Goal: Task Accomplishment & Management: Manage account settings

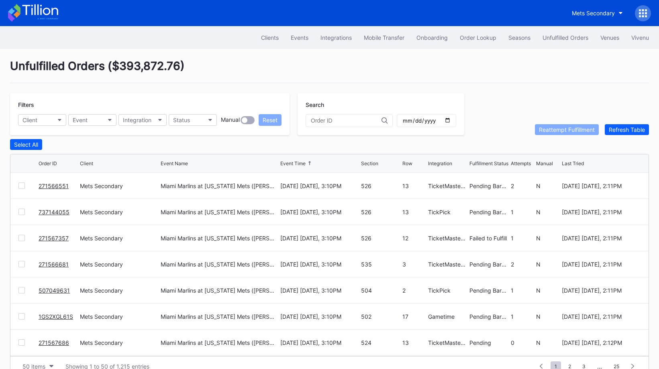
scroll to position [15, 0]
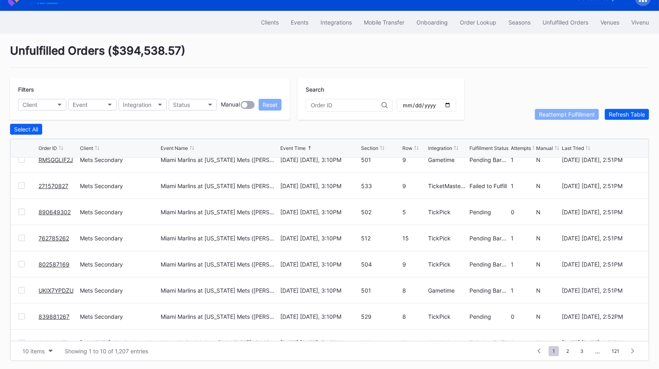
scroll to position [78, 0]
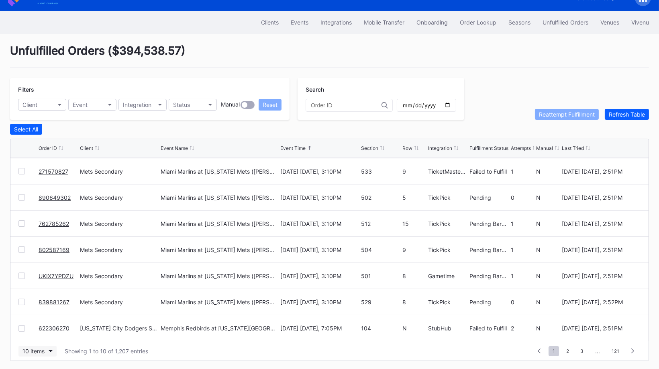
click at [43, 348] on div "10 items" at bounding box center [33, 351] width 22 height 7
click at [41, 299] on div "50 items" at bounding box center [36, 299] width 23 height 7
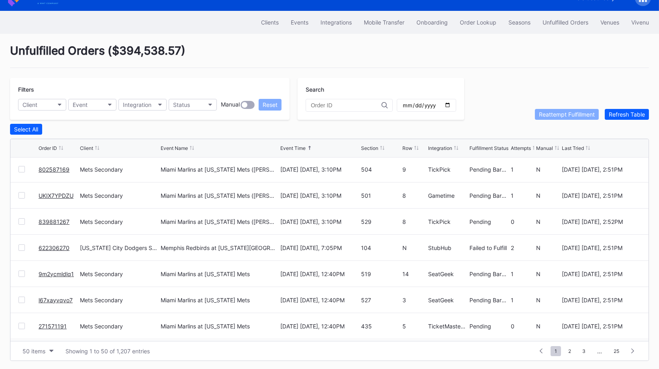
scroll to position [169, 0]
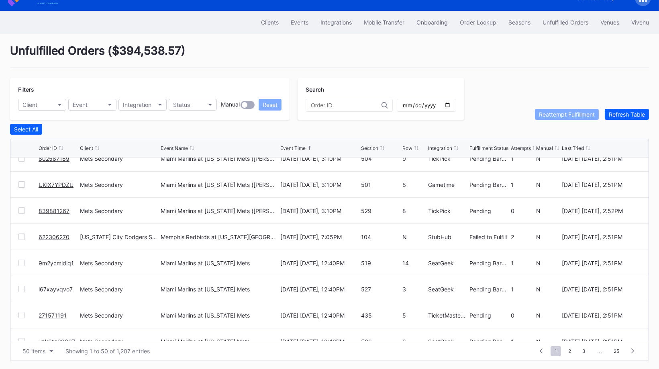
click at [60, 235] on link "622306270" at bounding box center [54, 236] width 31 height 7
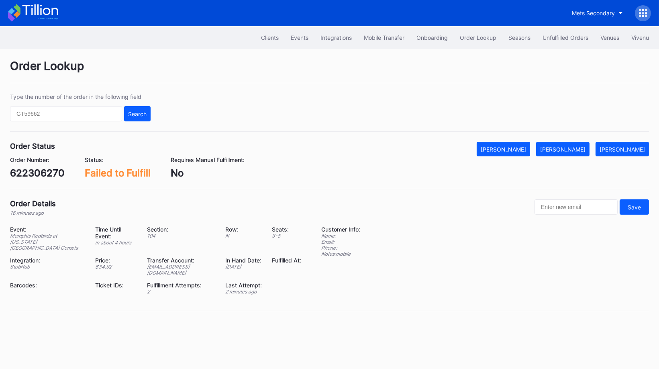
click at [42, 170] on div "622306270" at bounding box center [37, 173] width 55 height 12
copy div "622306270"
click at [571, 146] on div "Mark Fulfilled" at bounding box center [562, 149] width 45 height 7
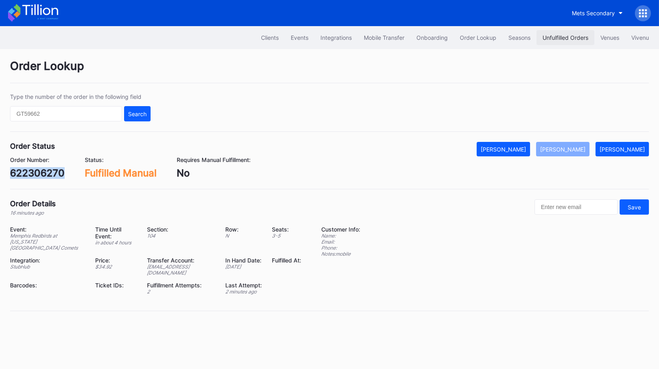
click at [549, 31] on button "Unfulfilled Orders" at bounding box center [566, 37] width 58 height 15
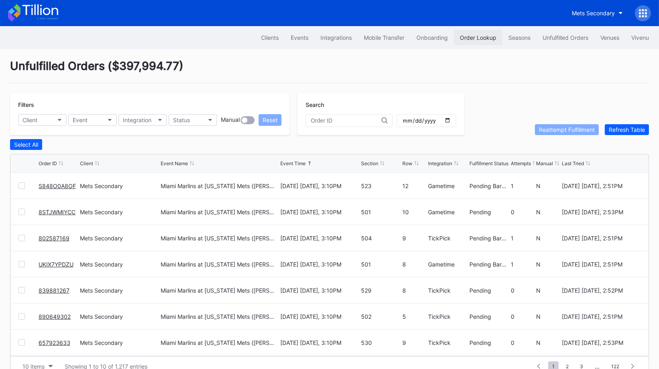
click at [481, 38] on div "Order Lookup" at bounding box center [478, 37] width 37 height 7
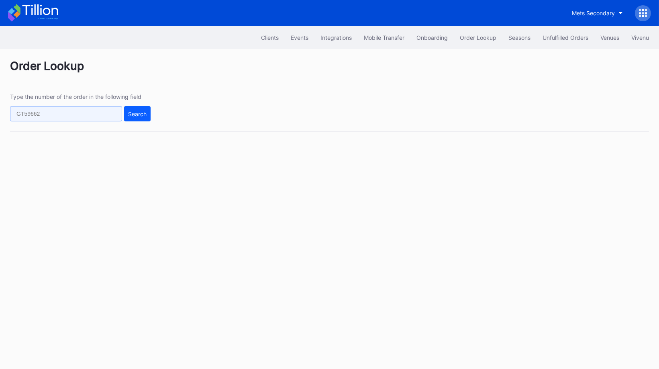
click at [57, 115] on input "text" at bounding box center [66, 113] width 112 height 15
paste input "271427503"
type input "271427503"
click at [141, 110] on div "Search" at bounding box center [137, 113] width 18 height 7
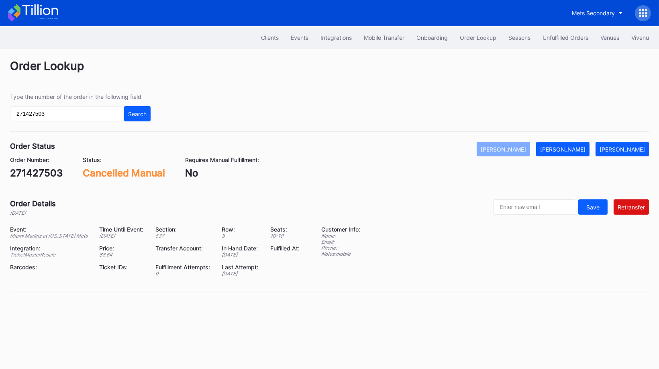
click at [563, 47] on div "Clients Events Integrations Mobile Transfer Onboarding Order Lookup Seasons Unf…" at bounding box center [329, 37] width 659 height 23
click at [563, 40] on div "Unfulfilled Orders" at bounding box center [566, 37] width 46 height 7
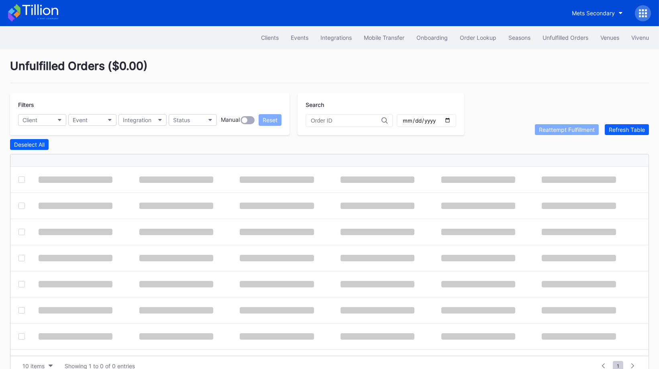
scroll to position [15, 0]
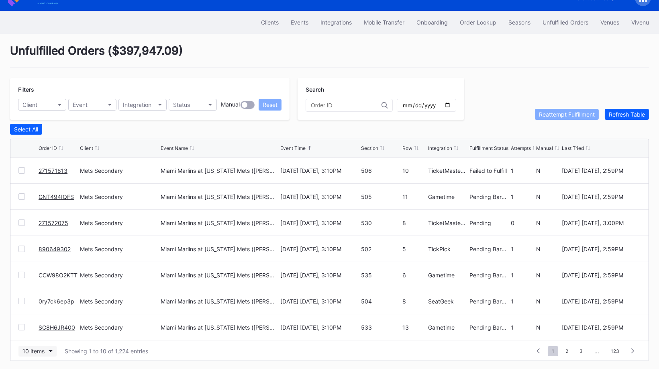
click at [37, 350] on div "10 items" at bounding box center [33, 351] width 22 height 7
click at [29, 299] on div "50 items" at bounding box center [36, 299] width 23 height 7
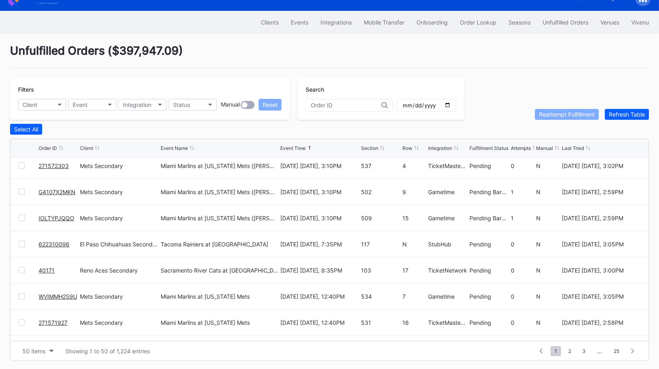
scroll to position [476, 0]
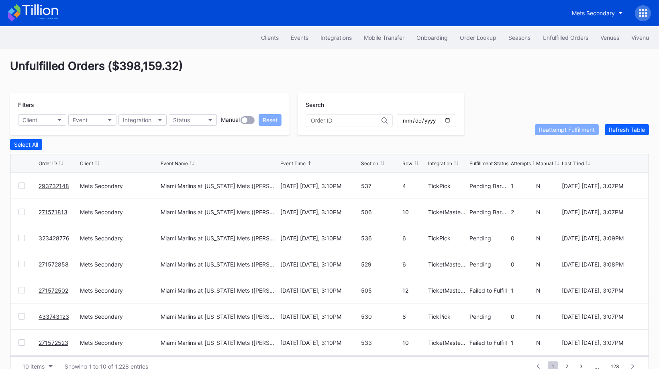
scroll to position [15, 0]
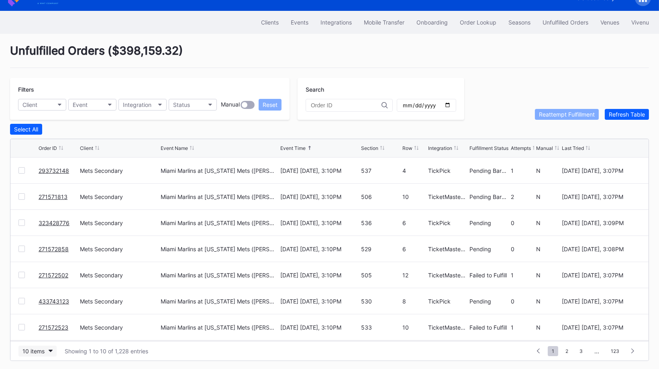
click at [45, 348] on button "10 items" at bounding box center [37, 351] width 38 height 11
click at [41, 300] on div "50 items" at bounding box center [36, 299] width 23 height 7
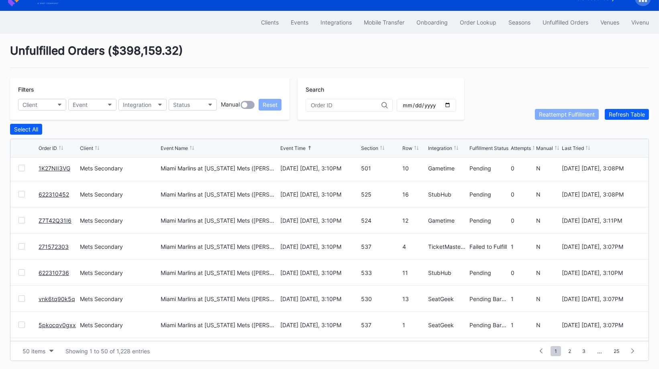
scroll to position [0, 0]
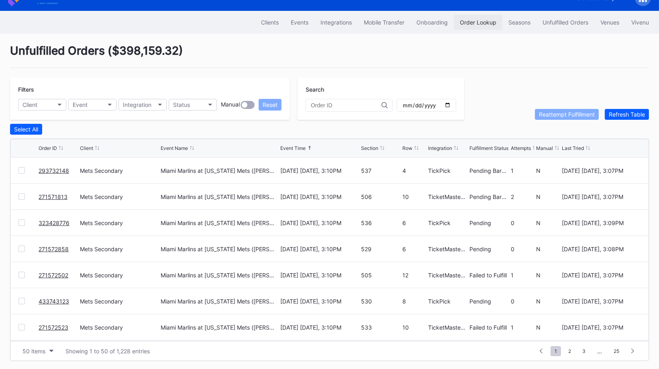
click at [480, 21] on div "Order Lookup" at bounding box center [478, 22] width 37 height 7
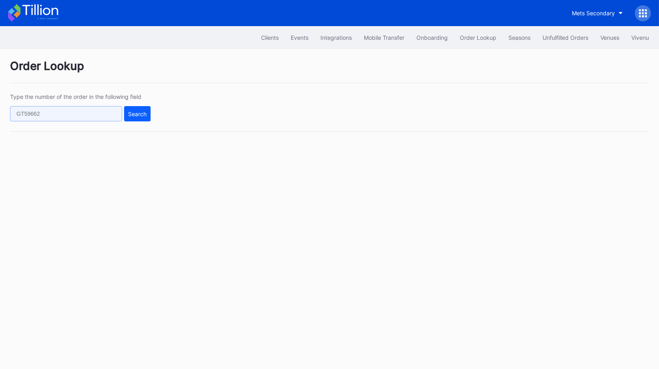
click at [110, 112] on input "text" at bounding box center [66, 113] width 112 height 15
paste input "622084582"
click at [157, 109] on div "Type the number of the order in the following field 622084582 Search" at bounding box center [329, 112] width 639 height 39
click at [146, 111] on div "Search" at bounding box center [137, 113] width 18 height 7
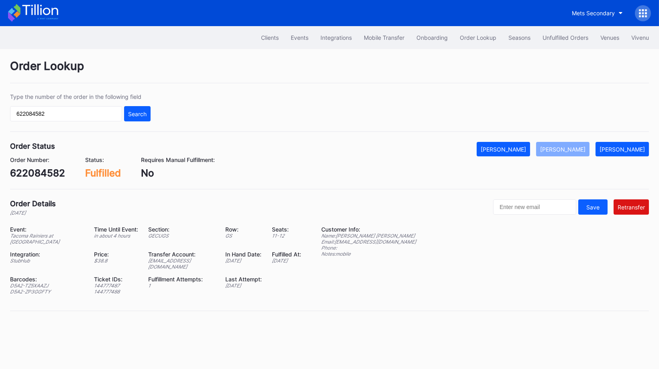
click at [198, 258] on div "epcbaseball1@eventdynamic.com" at bounding box center [181, 264] width 67 height 12
copy div "epcbaseball1@eventdynamic.com"
click at [17, 171] on div "622084582" at bounding box center [37, 173] width 55 height 12
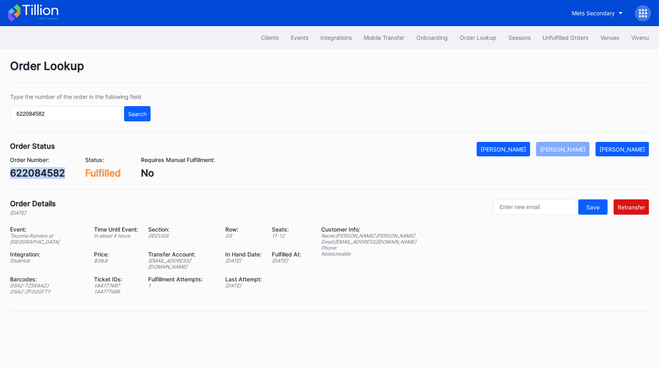
click at [17, 171] on div "622084582" at bounding box center [37, 173] width 55 height 12
copy div "622084582"
click at [112, 113] on input "622084582" at bounding box center [66, 113] width 112 height 15
paste input "UIW1IN0WK4"
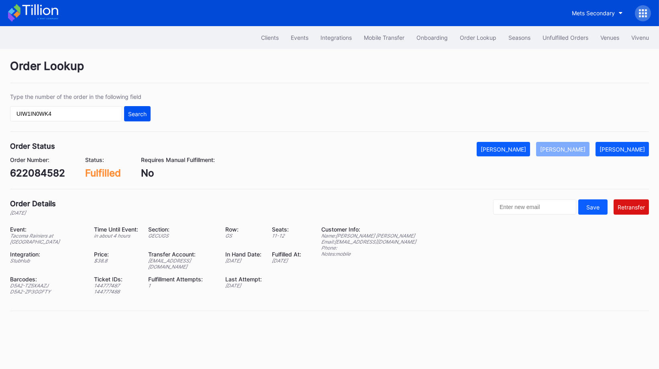
click at [137, 112] on div "Search" at bounding box center [137, 113] width 18 height 7
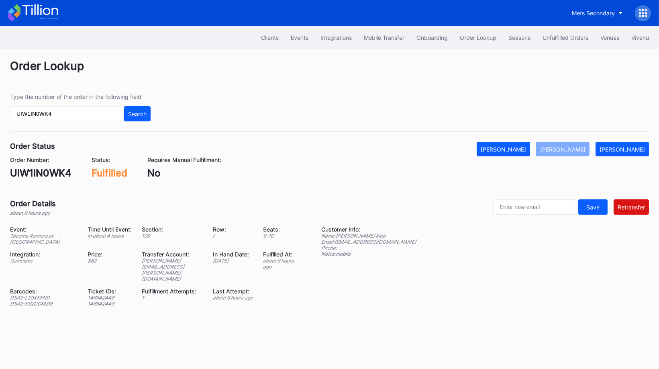
click at [43, 170] on div "UIW1IN0WK4" at bounding box center [40, 173] width 61 height 12
copy div "UIW1IN0WK4"
click at [102, 110] on input "UIW1IN0WK4" at bounding box center [66, 113] width 112 height 15
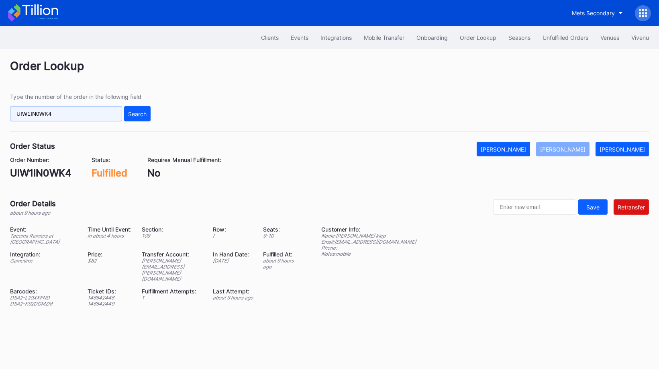
paste input "GTNDTYNTZ0"
click at [125, 120] on button "Search" at bounding box center [137, 113] width 27 height 15
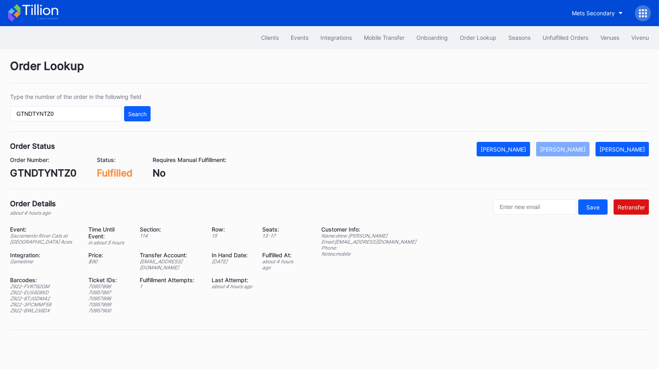
click at [49, 172] on div "GTNDTYNTZ0" at bounding box center [43, 173] width 67 height 12
copy div "GTNDTYNTZ0"
click at [110, 112] on input "GTNDTYNTZ0" at bounding box center [66, 113] width 112 height 15
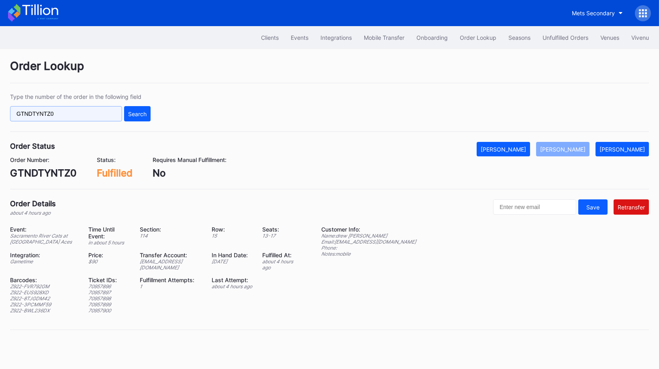
paste input "62229697"
type input "622296970"
click at [144, 114] on div "Search" at bounding box center [137, 113] width 18 height 7
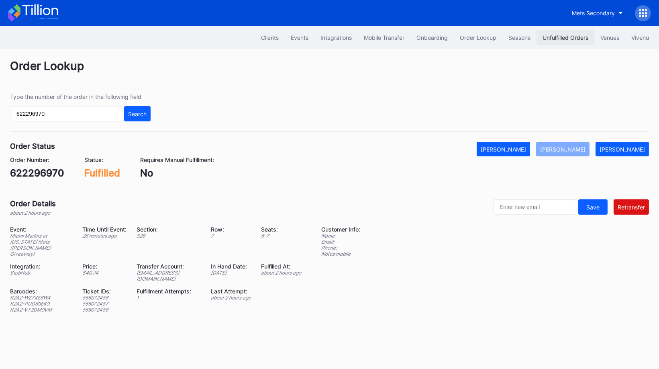
click at [553, 35] on div "Unfulfilled Orders" at bounding box center [566, 37] width 46 height 7
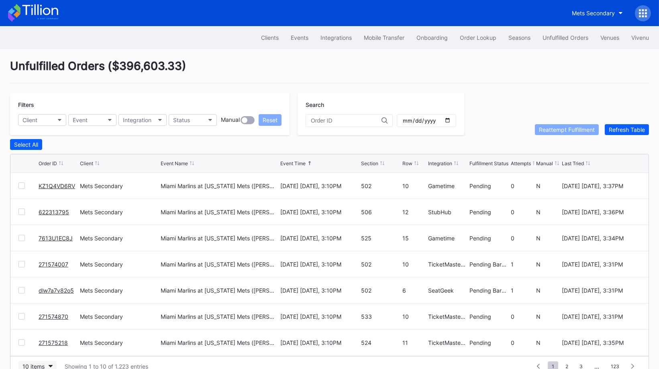
scroll to position [15, 0]
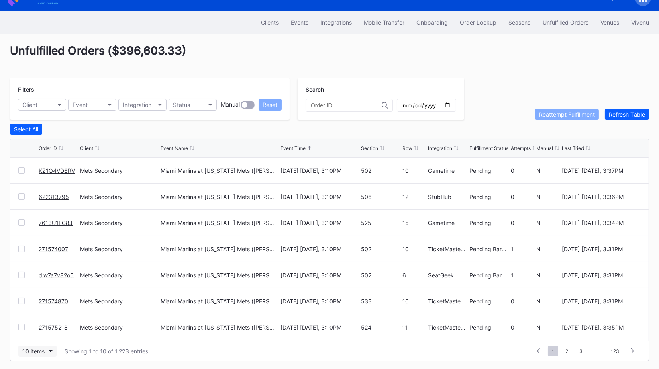
click at [42, 348] on div "10 items" at bounding box center [33, 351] width 22 height 7
click at [40, 305] on div "50 items" at bounding box center [37, 299] width 38 height 15
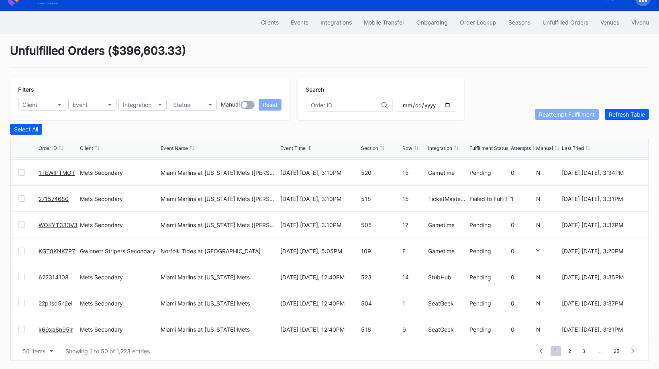
scroll to position [336, 0]
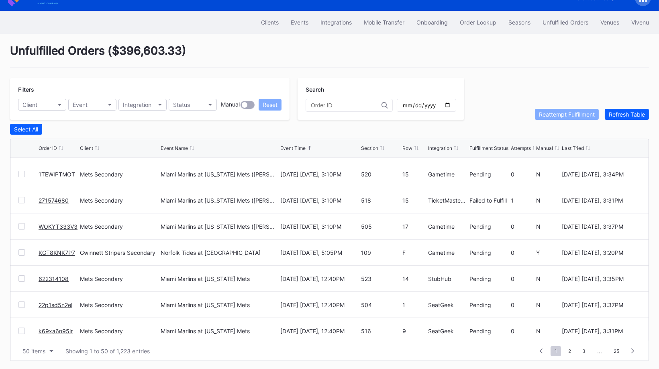
click at [59, 250] on link "KGT8KNK7P7" at bounding box center [57, 252] width 37 height 7
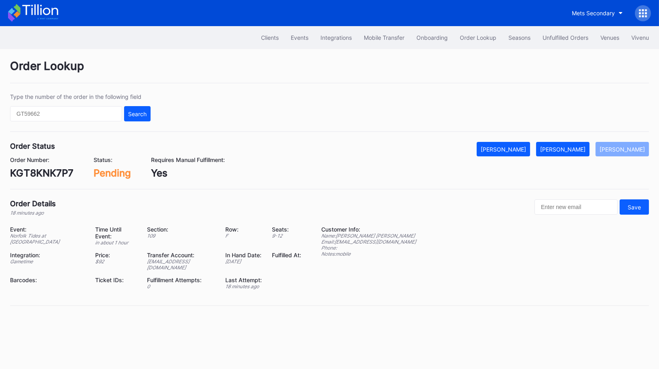
click at [39, 176] on div "KGT8KNK7P7" at bounding box center [41, 173] width 63 height 12
copy div "KGT8KNK7P7"
click at [578, 148] on div "[PERSON_NAME]" at bounding box center [562, 149] width 45 height 7
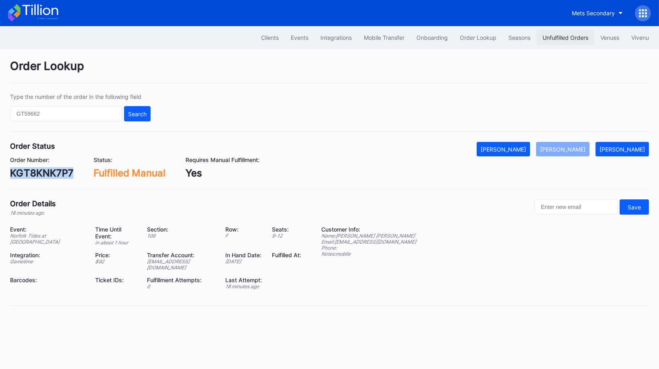
click at [557, 31] on button "Unfulfilled Orders" at bounding box center [566, 37] width 58 height 15
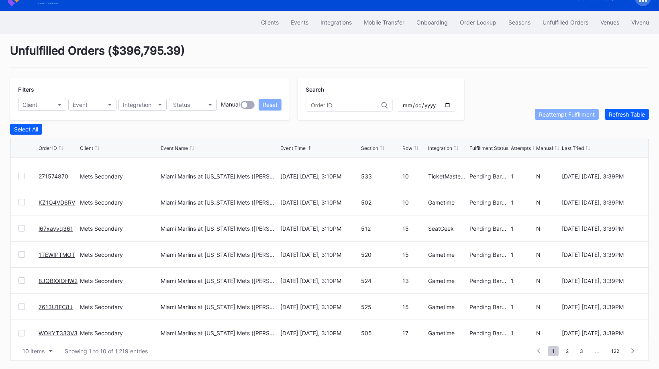
scroll to position [78, 0]
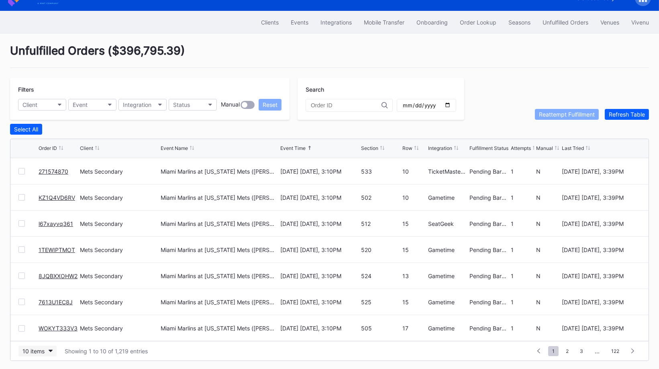
click at [45, 349] on button "10 items" at bounding box center [37, 351] width 38 height 11
click at [47, 304] on div "50 items" at bounding box center [37, 299] width 38 height 15
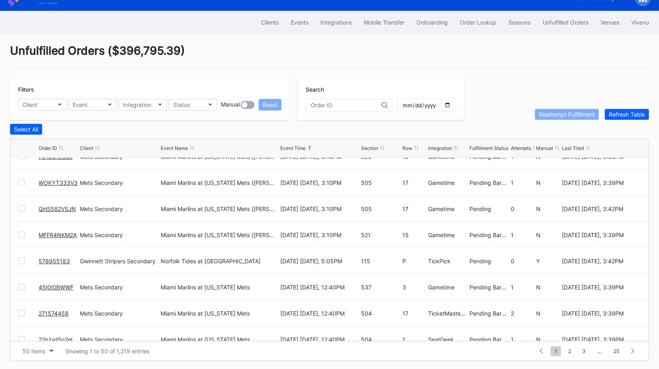
scroll to position [225, 0]
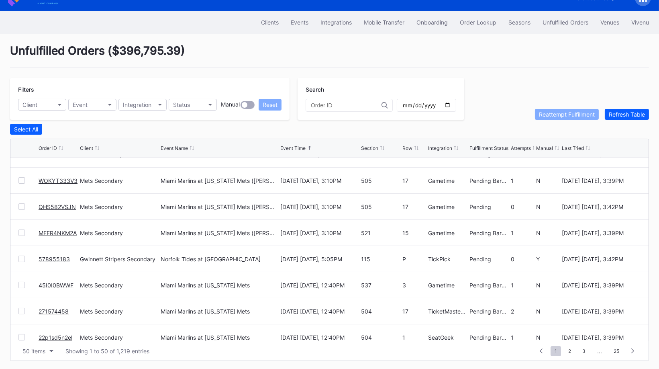
click at [47, 256] on link "578955183" at bounding box center [54, 259] width 31 height 7
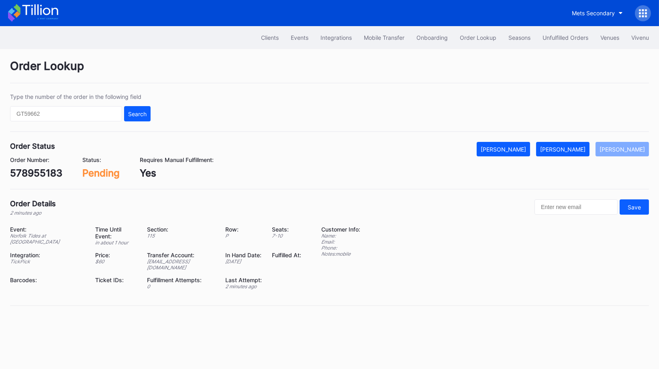
click at [47, 167] on div "578955183" at bounding box center [36, 173] width 52 height 12
copy div "578955183"
click at [577, 146] on div "[PERSON_NAME]" at bounding box center [562, 149] width 45 height 7
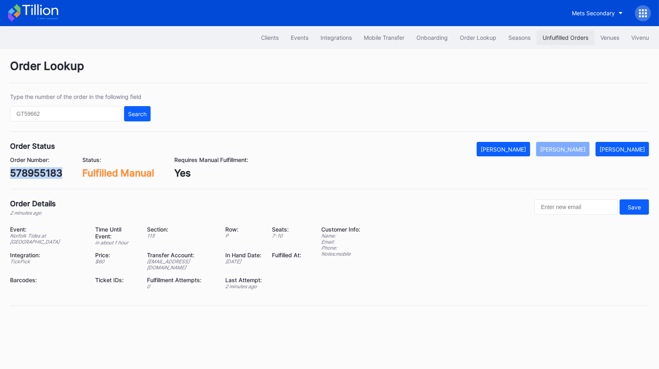
click at [546, 37] on div "Unfulfilled Orders" at bounding box center [566, 37] width 46 height 7
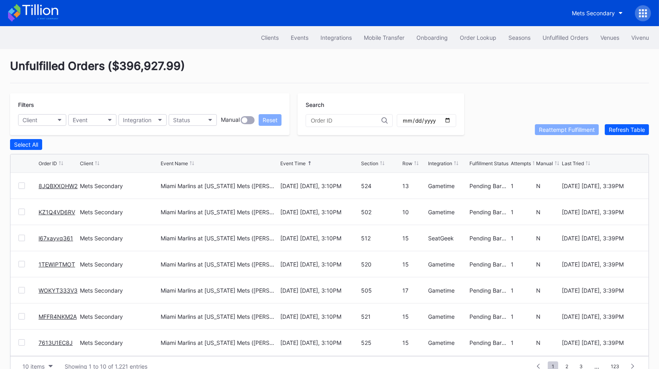
scroll to position [15, 0]
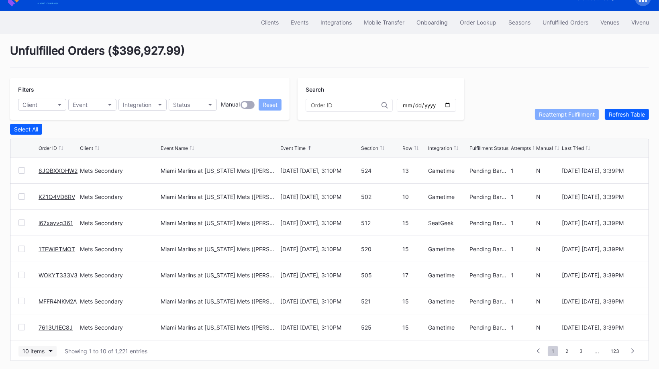
click at [43, 348] on div "10 items" at bounding box center [33, 351] width 22 height 7
click at [43, 303] on div "50 items" at bounding box center [36, 299] width 23 height 7
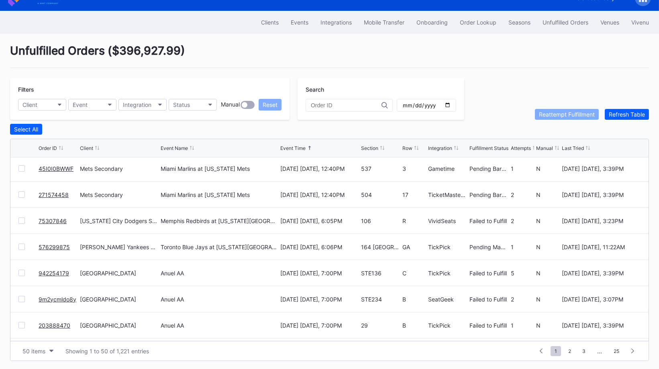
scroll to position [446, 0]
click at [47, 217] on link "75307846" at bounding box center [53, 220] width 28 height 7
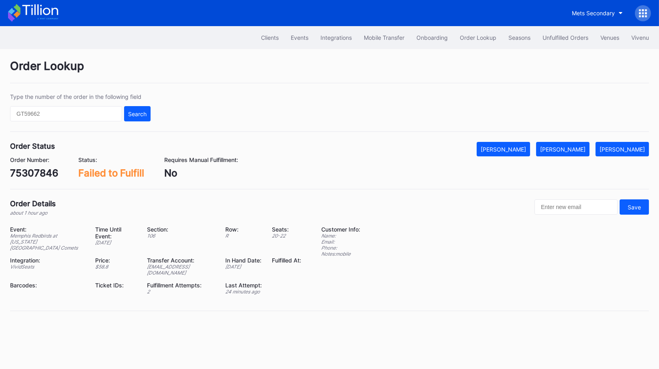
click at [40, 172] on div "75307846" at bounding box center [34, 173] width 48 height 12
copy div "75307846"
click at [572, 146] on div "[PERSON_NAME]" at bounding box center [562, 149] width 45 height 7
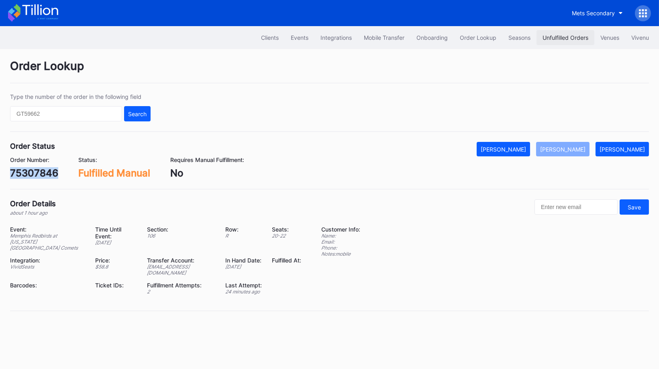
click at [558, 43] on button "Unfulfilled Orders" at bounding box center [566, 37] width 58 height 15
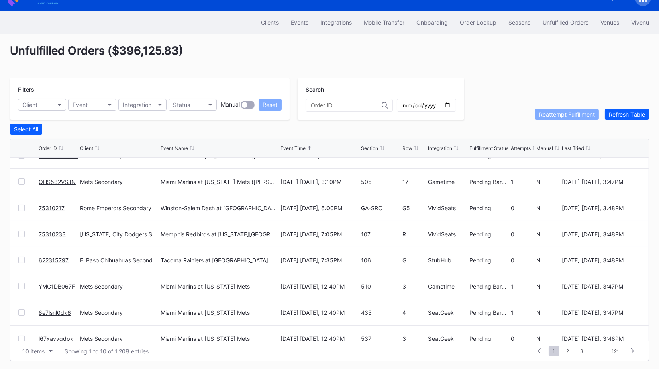
scroll to position [73, 0]
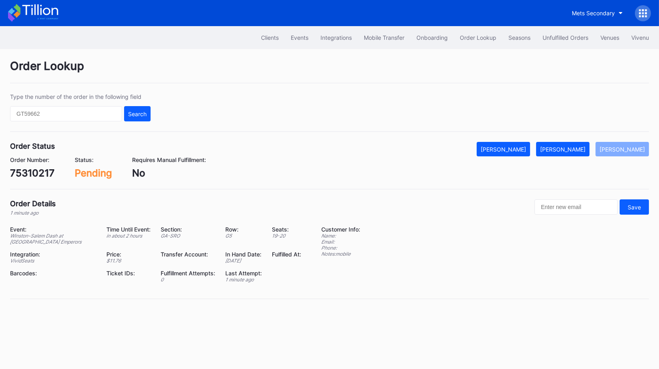
click at [34, 166] on div "Order Number: 75310217" at bounding box center [32, 167] width 45 height 22
copy div "75310217"
click at [562, 148] on div "[PERSON_NAME]" at bounding box center [562, 149] width 45 height 7
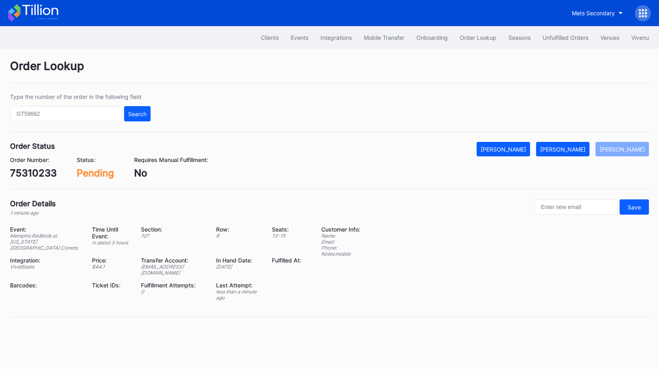
click at [42, 177] on div "75310233" at bounding box center [33, 173] width 47 height 12
copy div "75310233"
click at [576, 147] on div "[PERSON_NAME]" at bounding box center [562, 149] width 45 height 7
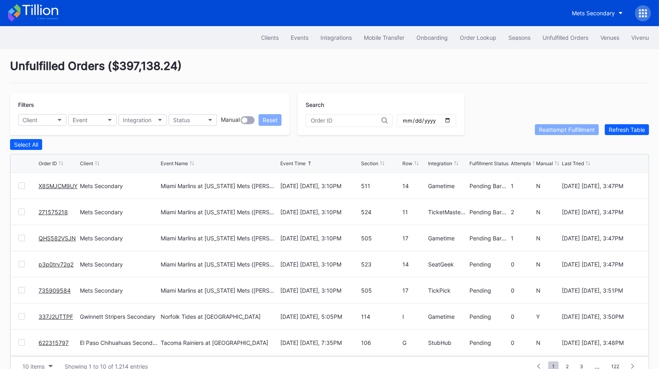
scroll to position [15, 0]
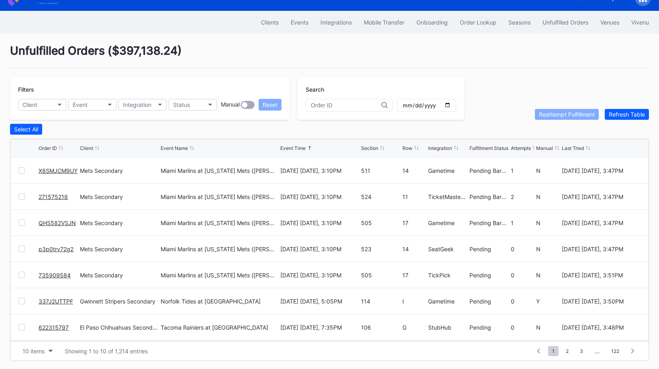
click at [51, 299] on link "337J2UTTPF" at bounding box center [56, 301] width 35 height 7
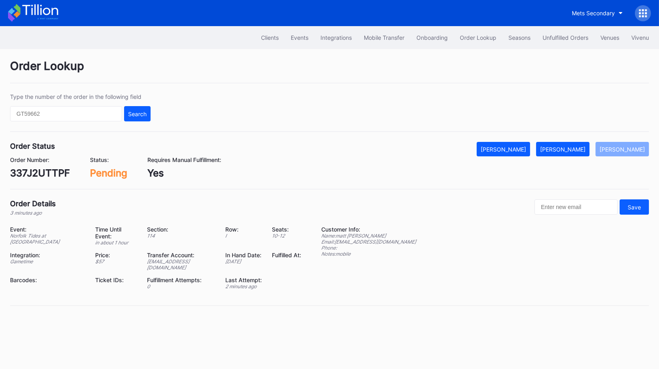
click at [51, 172] on div "337J2UTTPF" at bounding box center [40, 173] width 60 height 12
copy div "337J2UTTPF"
click at [580, 150] on div "Mark Fulfilled" at bounding box center [562, 149] width 45 height 7
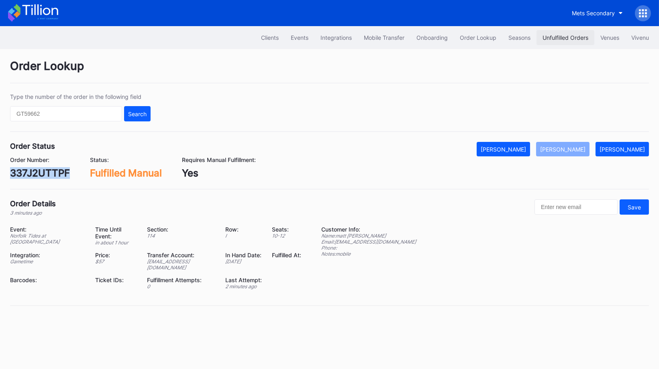
click at [556, 32] on button "Unfulfilled Orders" at bounding box center [566, 37] width 58 height 15
